Goal: Transaction & Acquisition: Purchase product/service

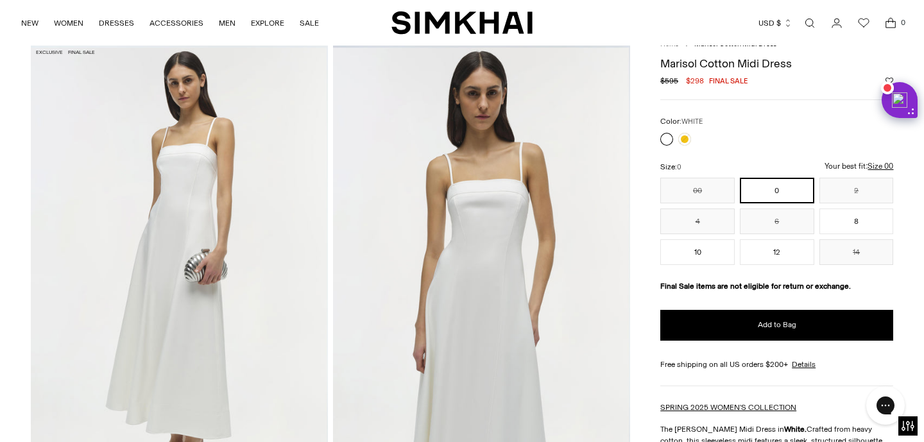
scroll to position [27, 0]
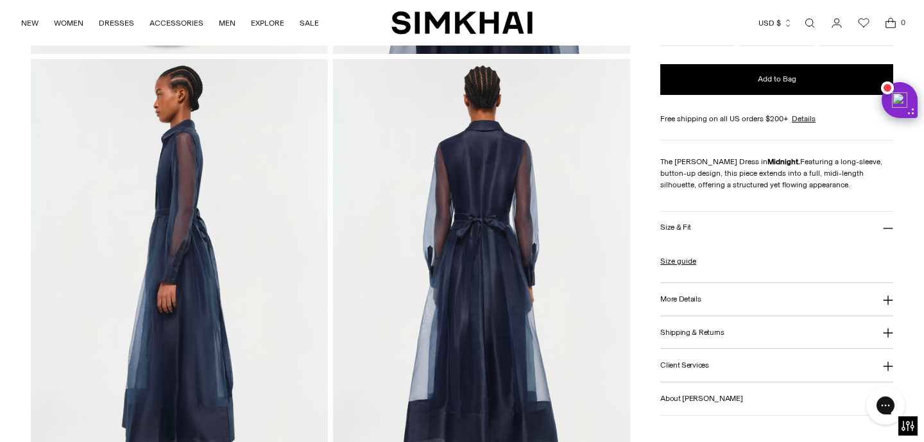
scroll to position [598, 0]
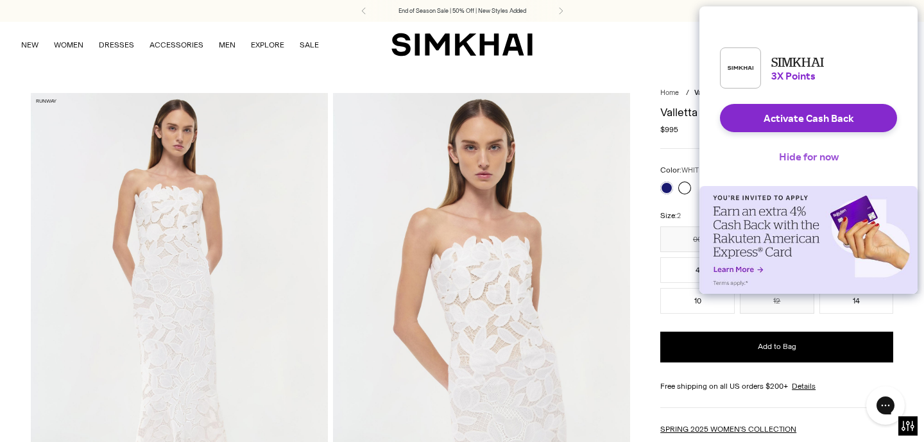
click at [822, 171] on button "Hide for now" at bounding box center [809, 156] width 80 height 28
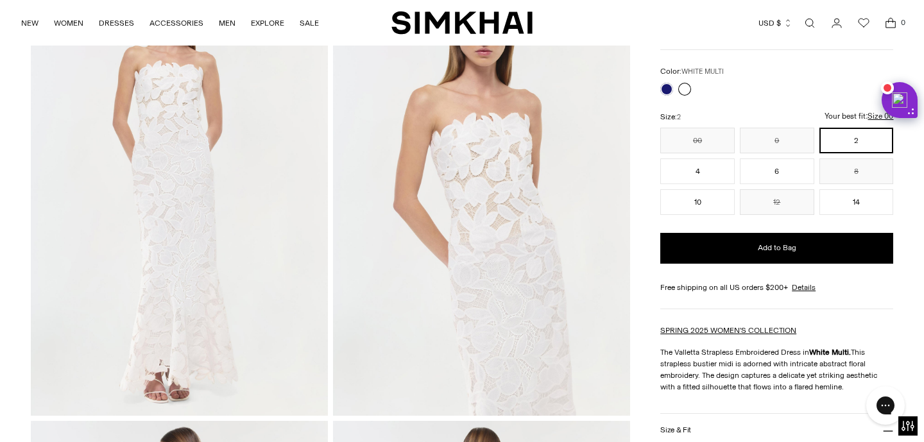
scroll to position [226, 0]
